Goal: Task Accomplishment & Management: Use online tool/utility

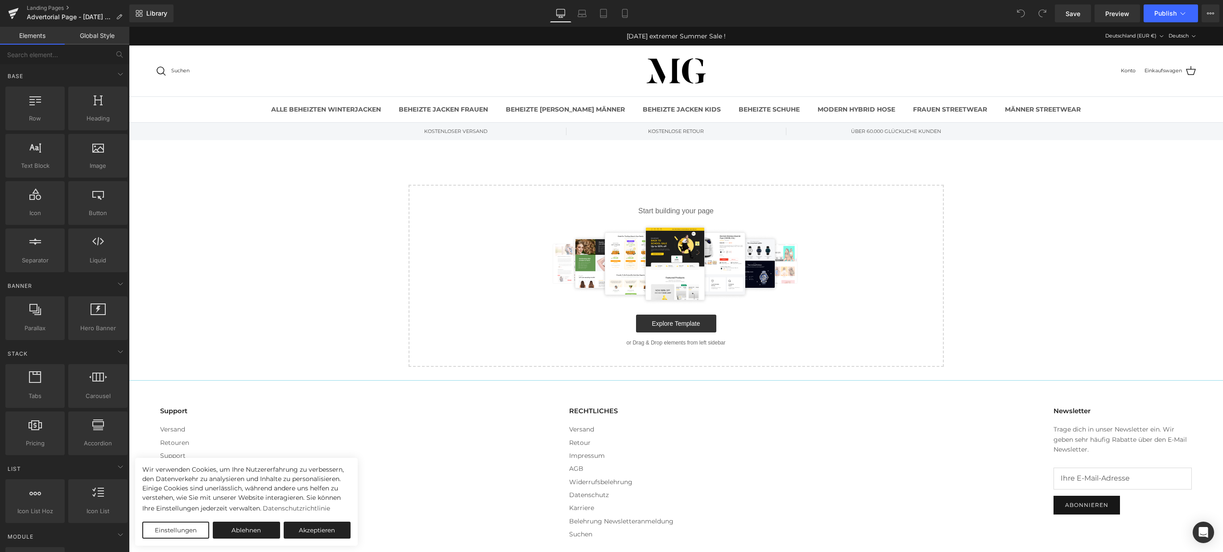
click at [685, 267] on img at bounding box center [676, 263] width 260 height 80
click at [652, 265] on img at bounding box center [676, 263] width 260 height 80
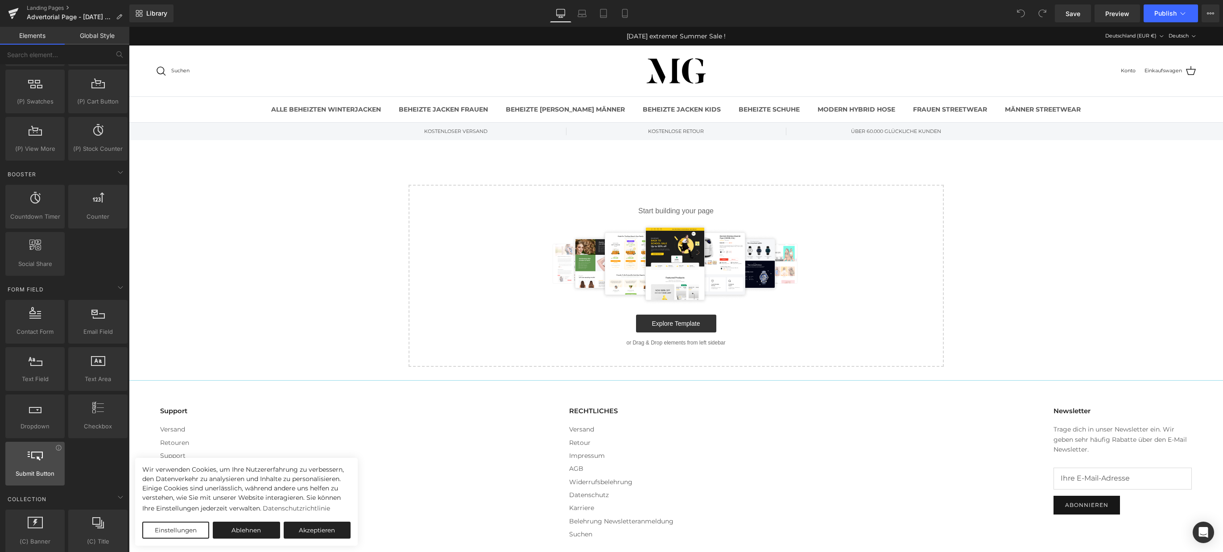
scroll to position [1338, 0]
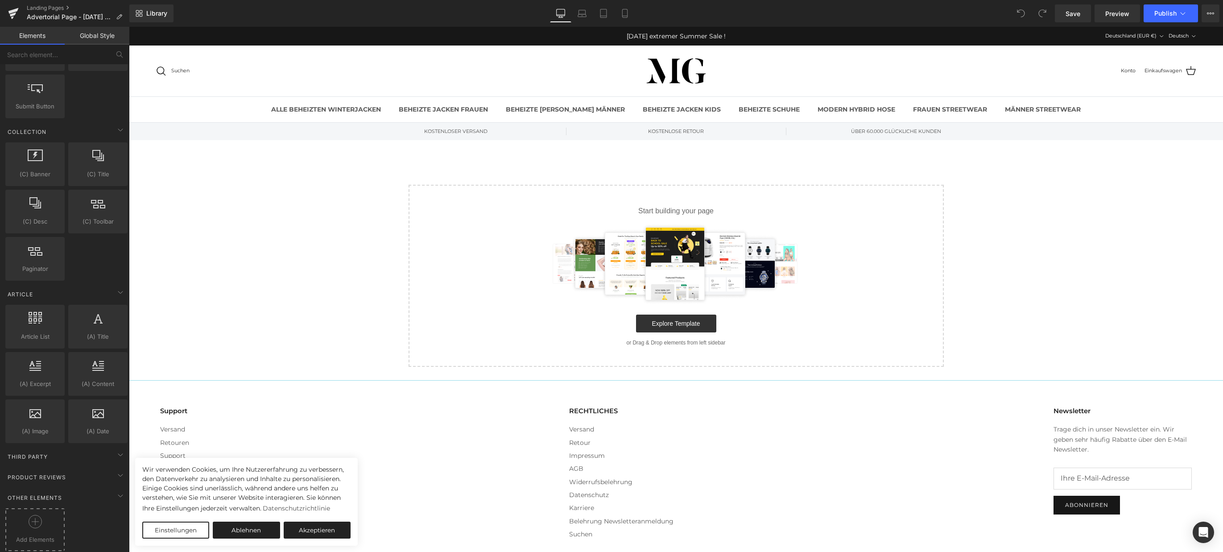
click at [39, 518] on circle at bounding box center [35, 521] width 13 height 13
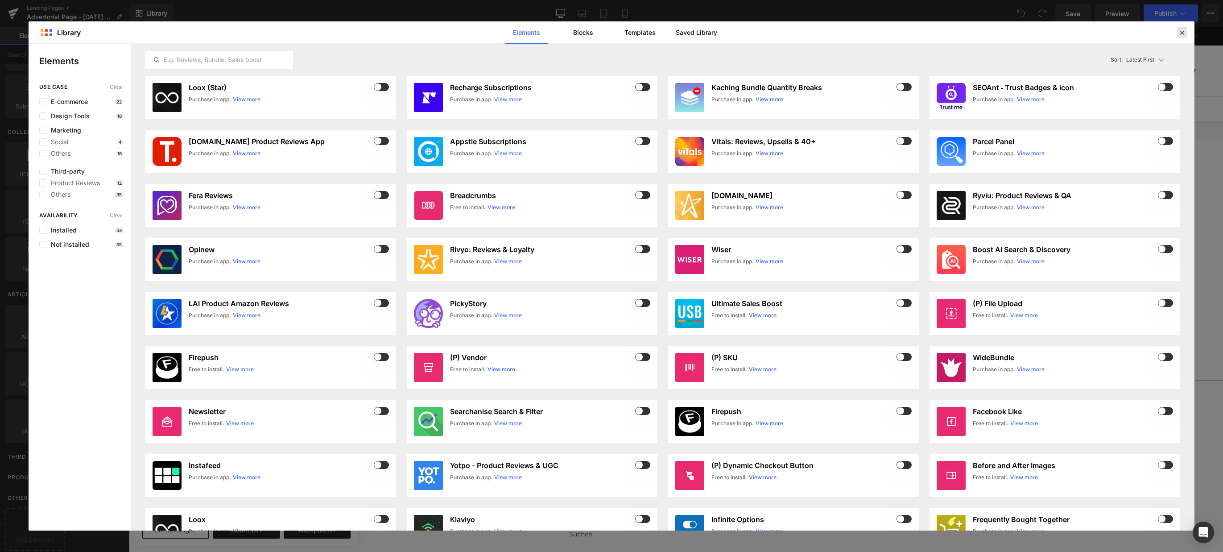
click at [1183, 30] on icon at bounding box center [1182, 33] width 8 height 8
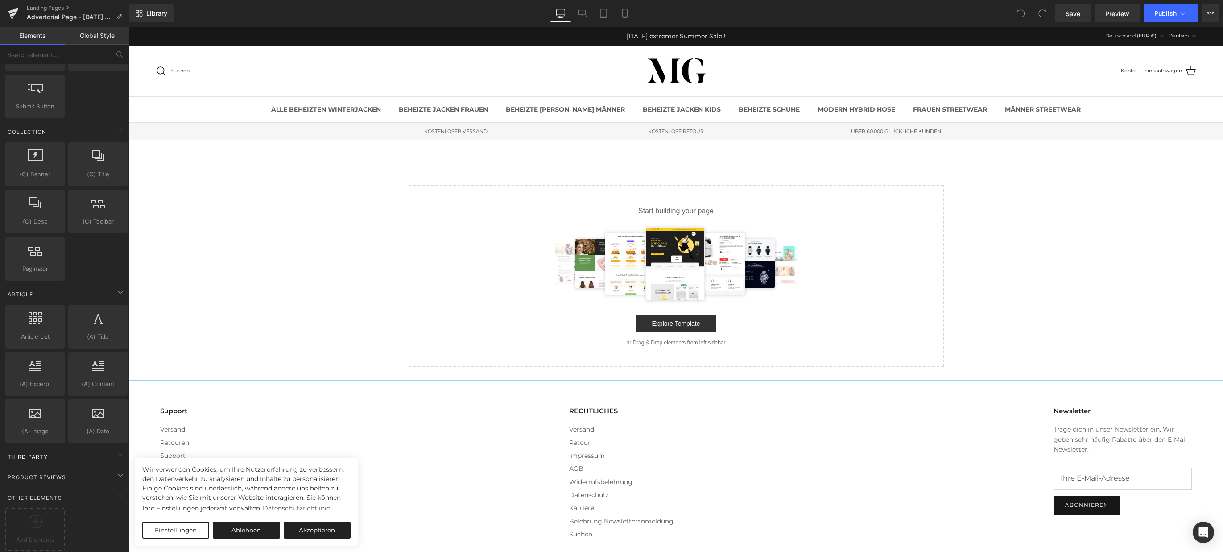
click at [46, 452] on span "Third Party" at bounding box center [28, 456] width 42 height 8
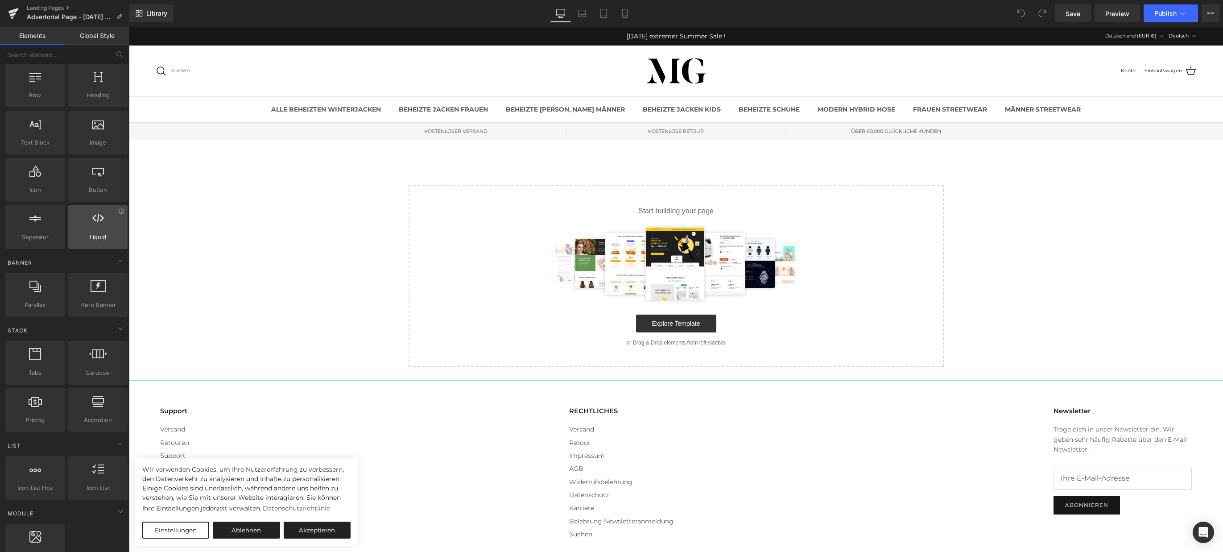
scroll to position [24, 0]
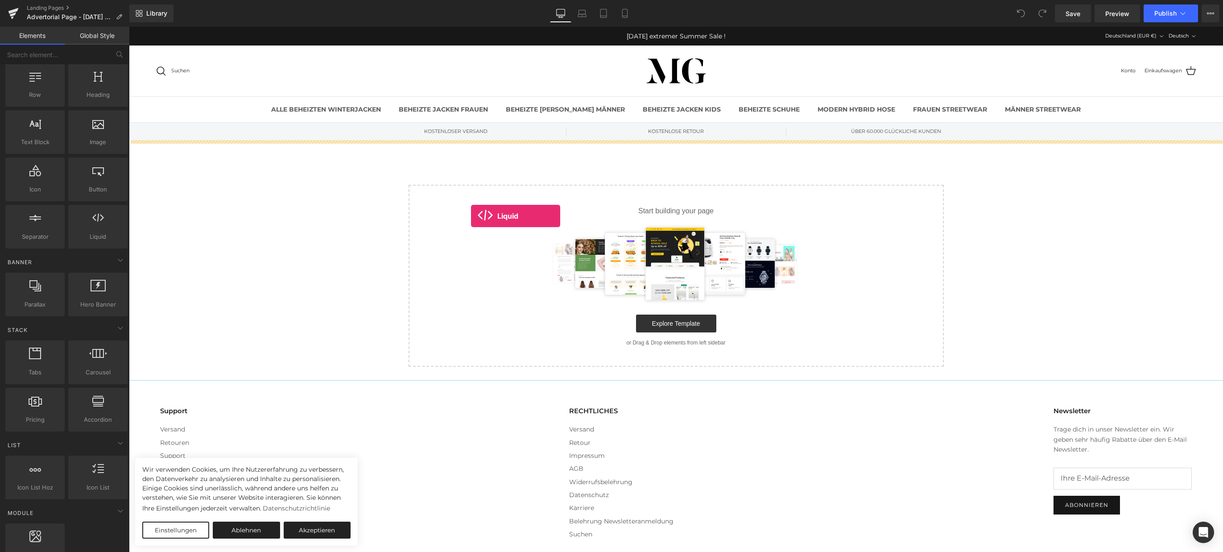
drag, startPoint x: 228, startPoint y: 252, endPoint x: 530, endPoint y: 222, distance: 303.0
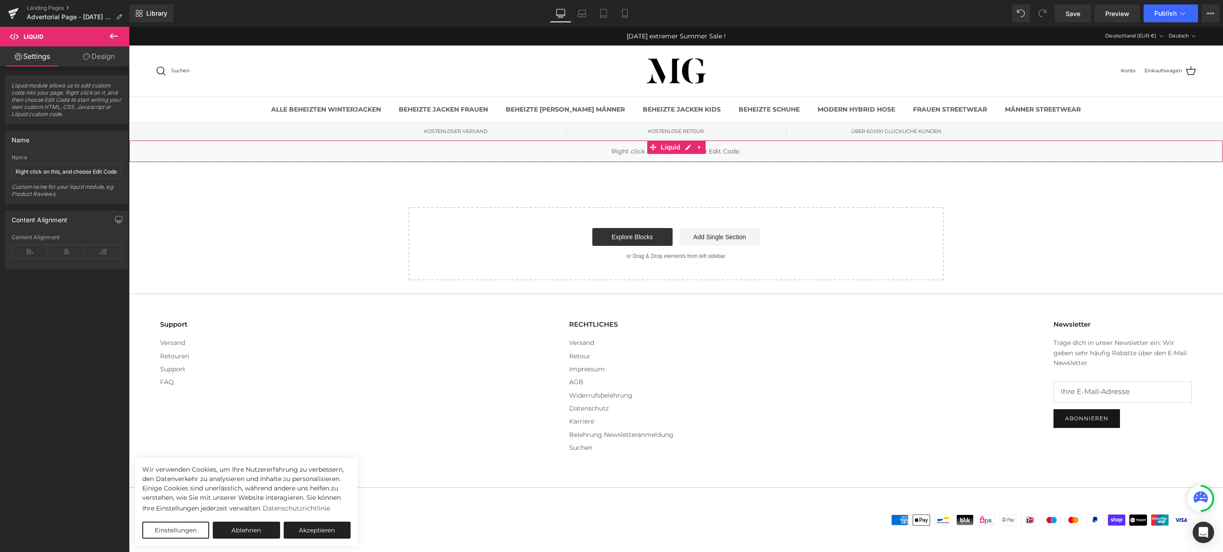
click at [556, 155] on div "Liquid" at bounding box center [676, 151] width 1094 height 22
click at [107, 59] on link "Design" at bounding box center [98, 56] width 65 height 20
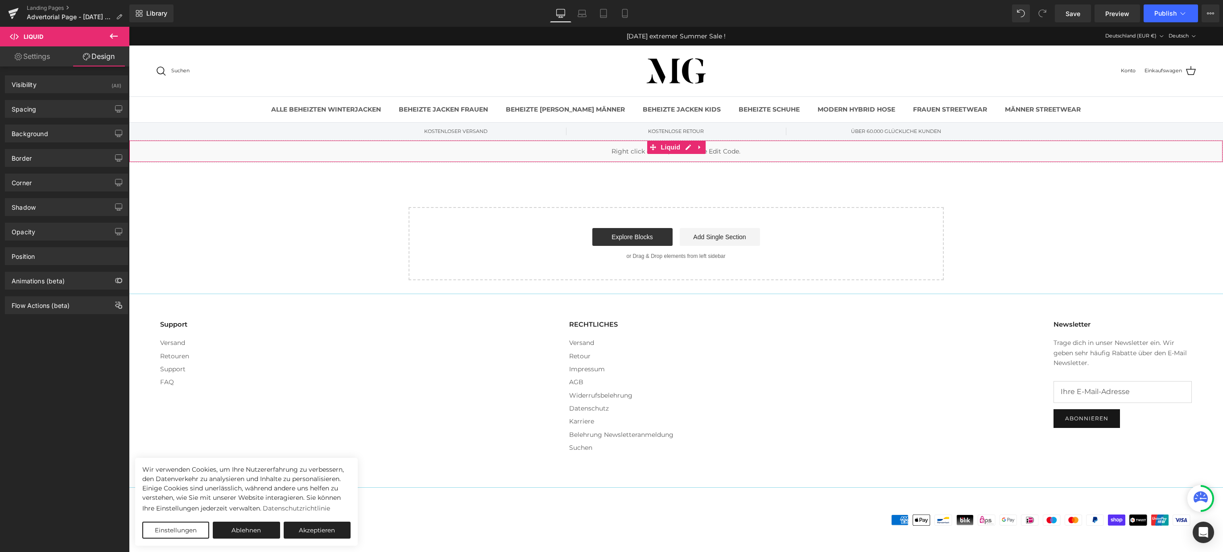
drag, startPoint x: 41, startPoint y: 58, endPoint x: 159, endPoint y: 90, distance: 122.8
click at [41, 58] on link "Settings" at bounding box center [32, 56] width 65 height 20
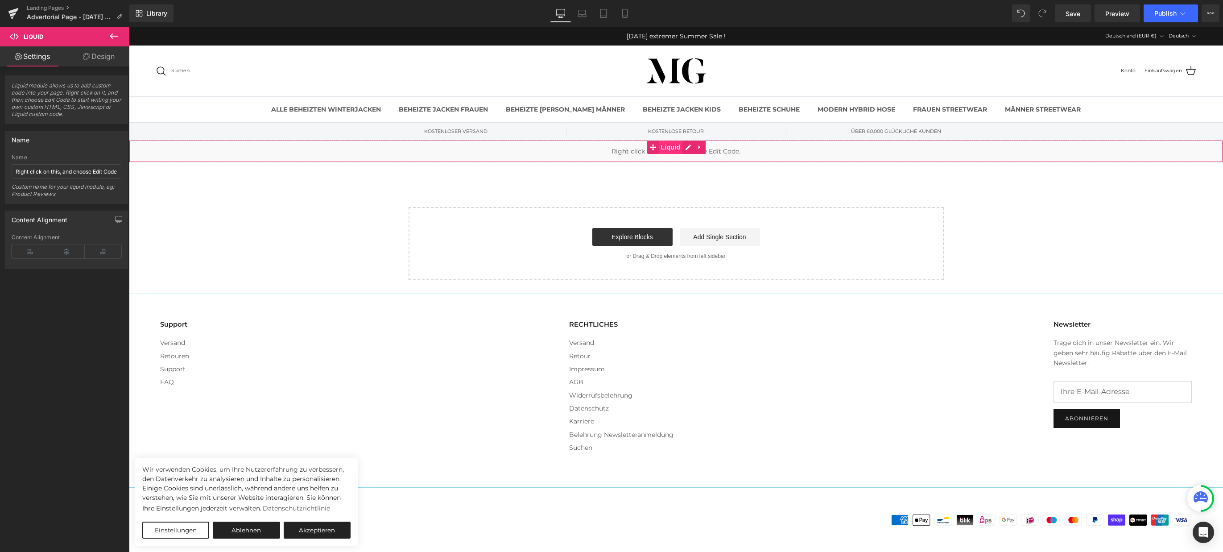
click at [677, 145] on span "Liquid" at bounding box center [671, 146] width 24 height 13
click at [672, 146] on span "Liquid" at bounding box center [671, 146] width 24 height 13
drag, startPoint x: 672, startPoint y: 146, endPoint x: 683, endPoint y: 146, distance: 10.7
click at [672, 146] on span "Liquid" at bounding box center [671, 146] width 24 height 13
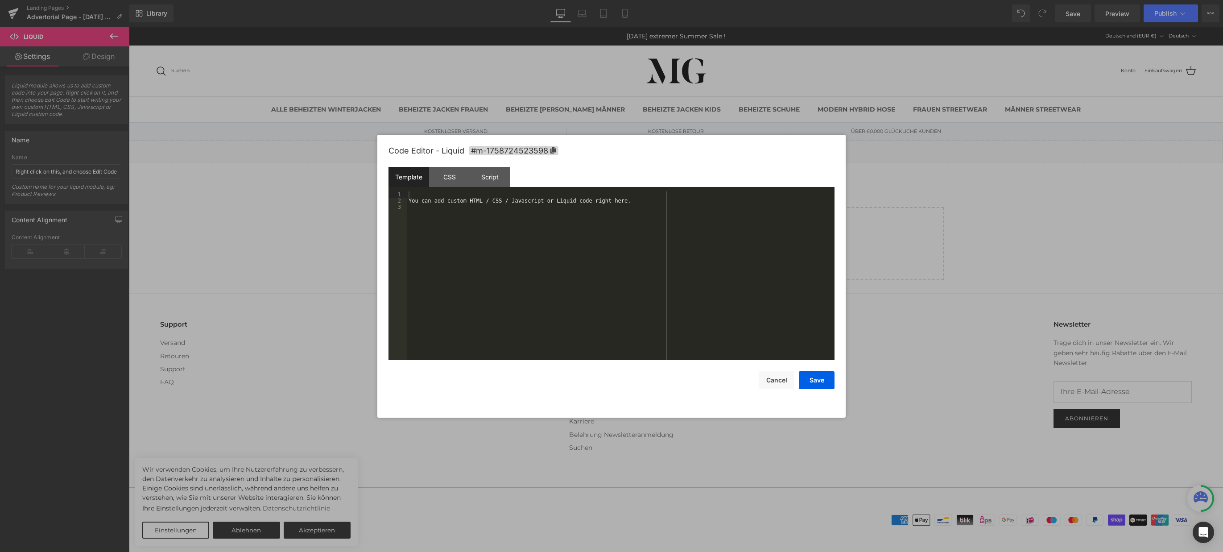
click at [687, 146] on div "Liquid" at bounding box center [676, 151] width 1094 height 22
click at [574, 200] on div "You can add custom HTML / CSS / Javascript or Liquid code right here." at bounding box center [621, 281] width 428 height 181
click at [779, 385] on button "Cancel" at bounding box center [776, 380] width 36 height 18
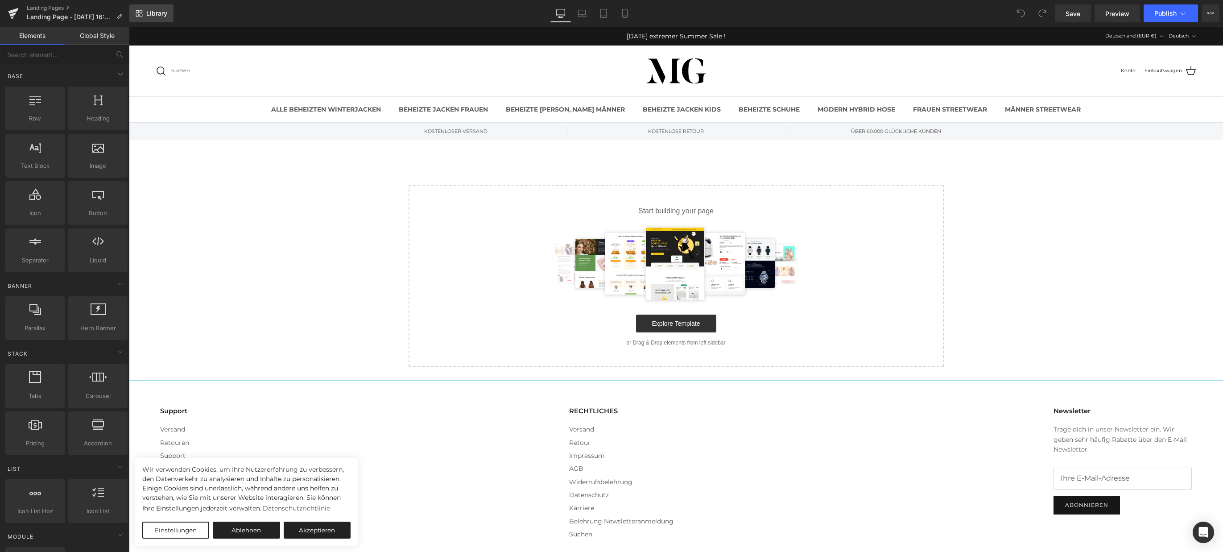
click at [154, 15] on span "Library" at bounding box center [156, 13] width 21 height 8
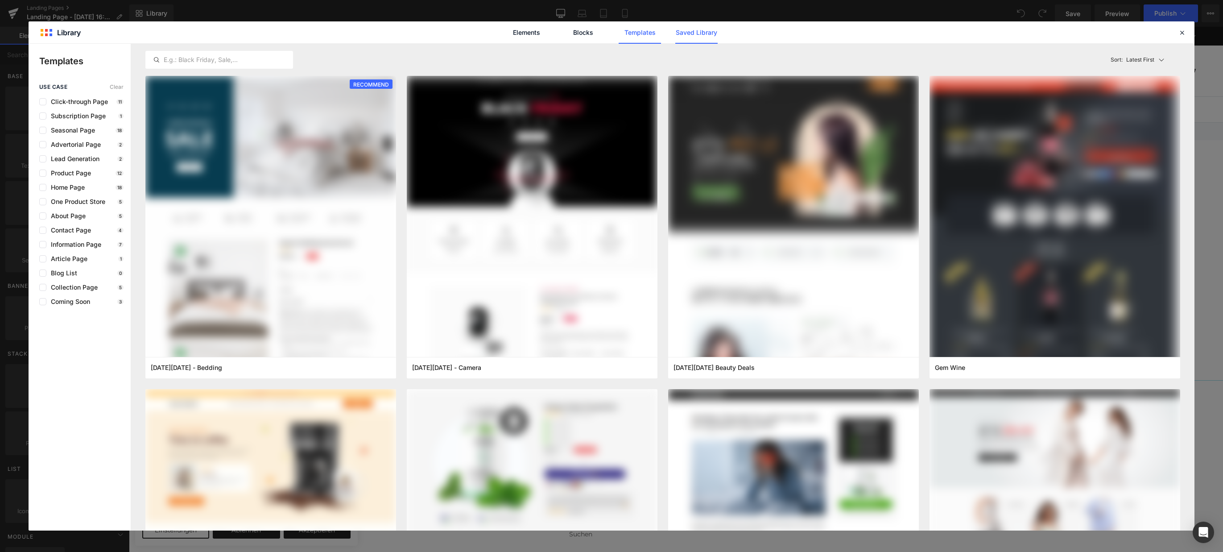
click at [706, 35] on link "Saved Library" at bounding box center [696, 32] width 42 height 22
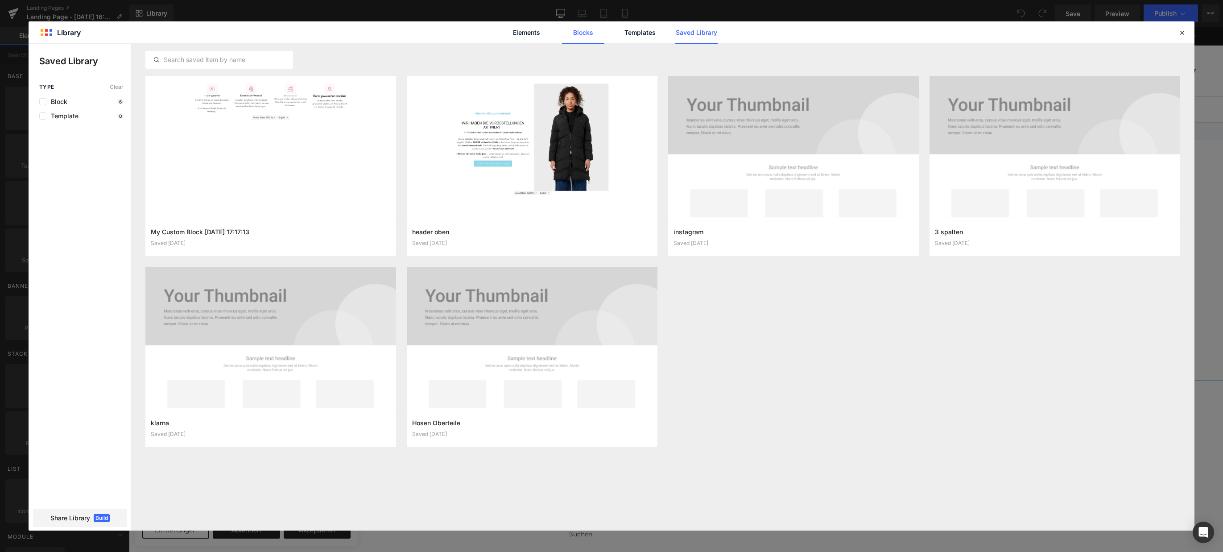
click at [576, 35] on link "Blocks" at bounding box center [583, 32] width 42 height 22
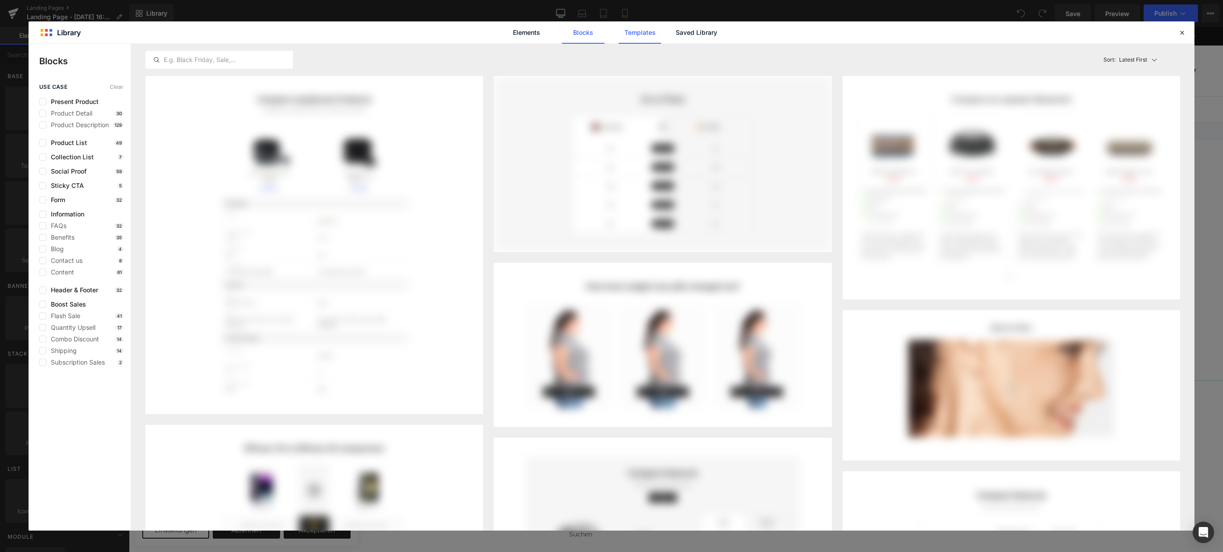
click at [642, 32] on link "Templates" at bounding box center [639, 32] width 42 height 22
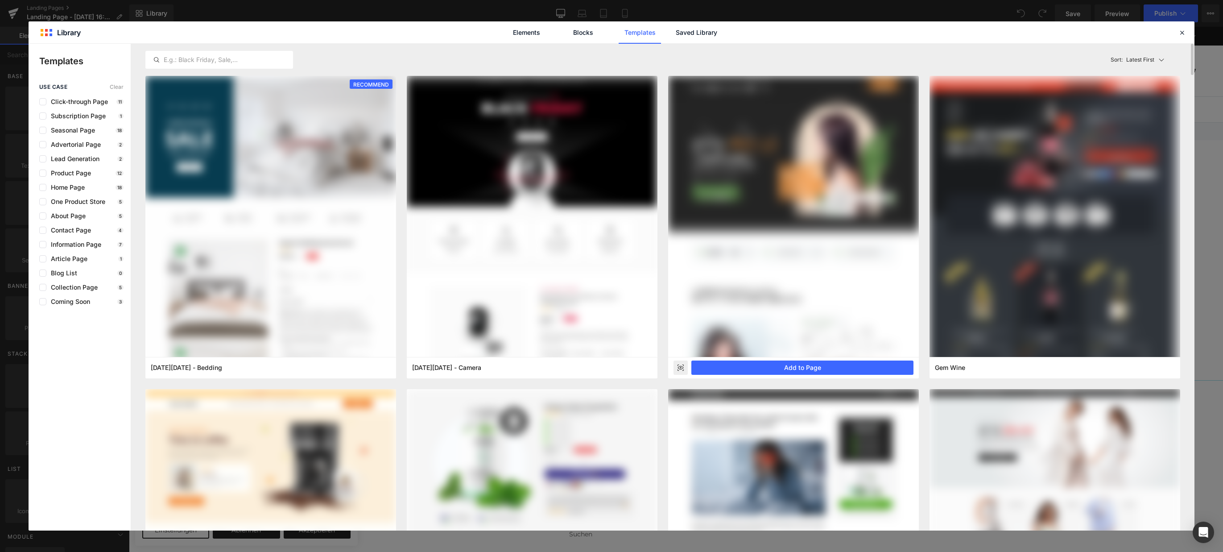
click at [852, 199] on div at bounding box center [793, 216] width 251 height 281
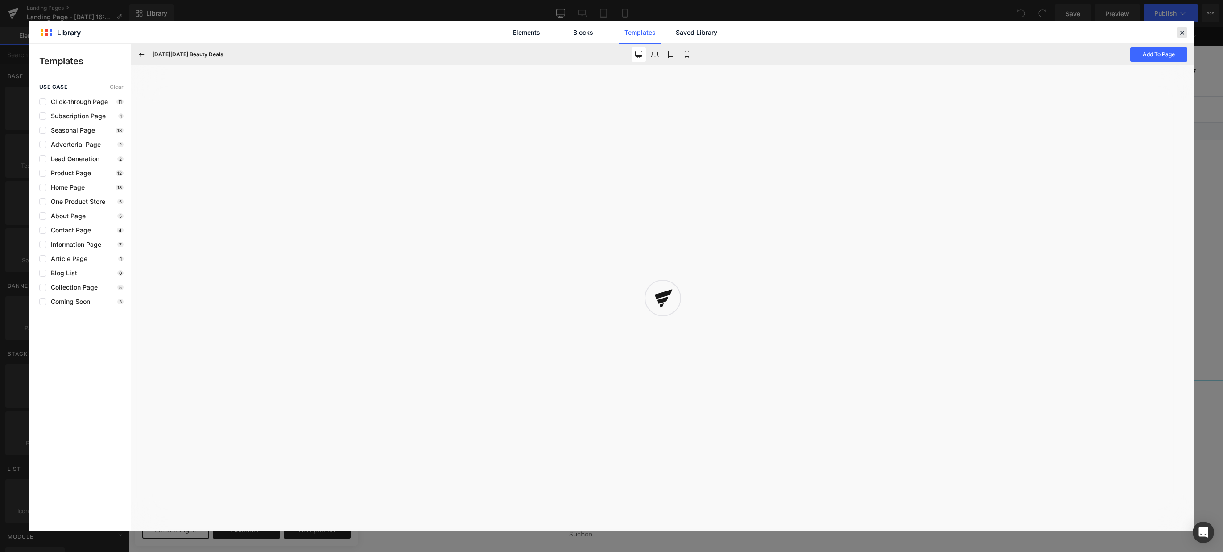
click at [1181, 31] on icon at bounding box center [1182, 33] width 8 height 8
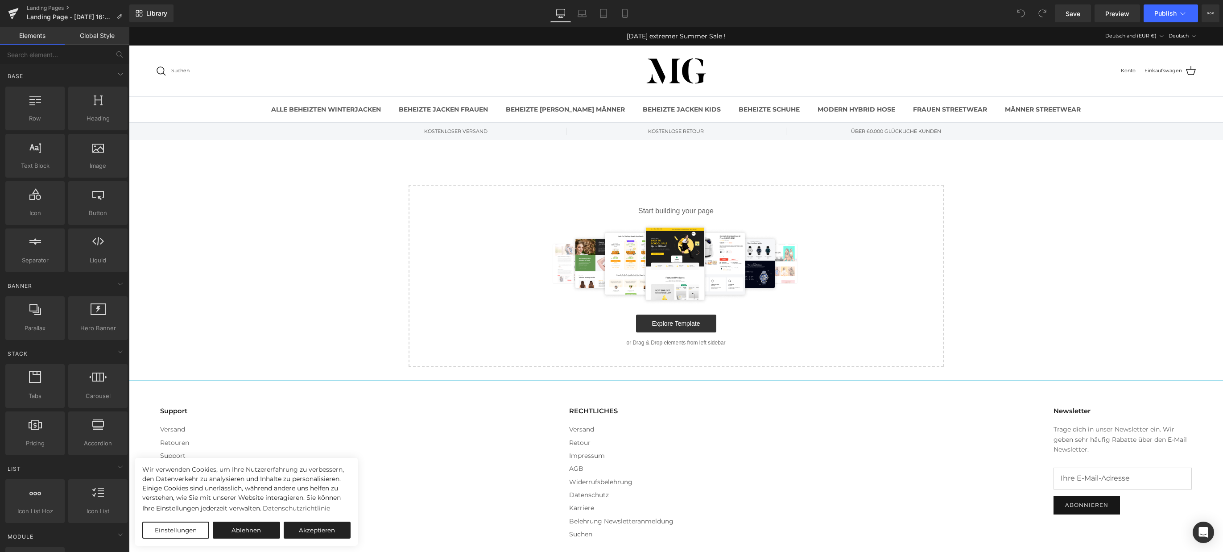
click at [375, 95] on div "Suchen ALLE BEHEIZTEN WINTERJACKEN BEHEIZTE JACKEN FRAUEN BEHEIZTE JACKEN MÄNNE…" at bounding box center [676, 70] width 1094 height 51
